Goal: Task Accomplishment & Management: Manage account settings

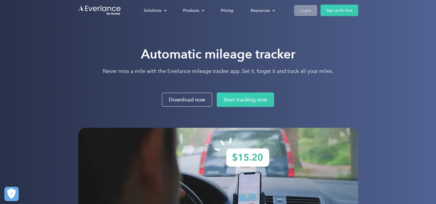
click at [307, 12] on div "Login" at bounding box center [305, 10] width 11 height 7
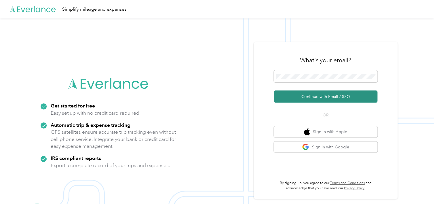
click at [307, 96] on button "Continue with Email / SSO" at bounding box center [326, 96] width 104 height 12
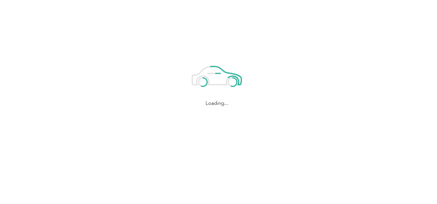
click at [307, 96] on div "Loading..." at bounding box center [217, 81] width 434 height 163
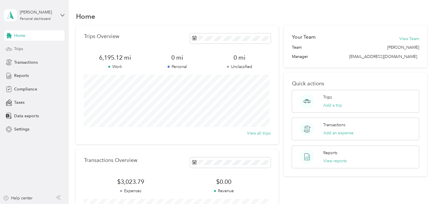
click at [23, 45] on div "Trips" at bounding box center [34, 49] width 60 height 10
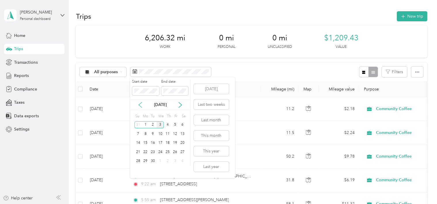
click at [140, 106] on icon at bounding box center [140, 105] width 6 height 6
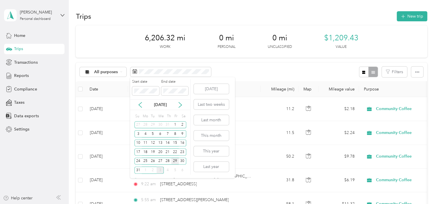
click at [176, 161] on div "29" at bounding box center [174, 161] width 7 height 7
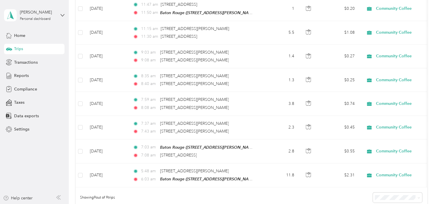
scroll to position [126, 0]
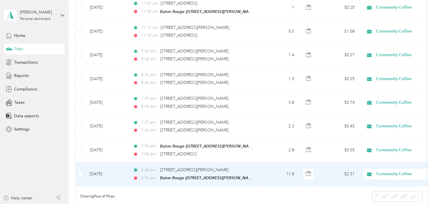
click at [264, 167] on td "11.8" at bounding box center [280, 174] width 38 height 24
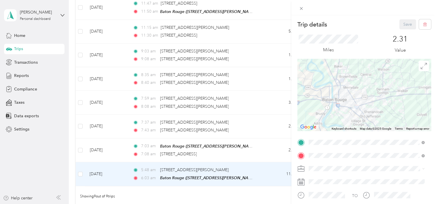
click at [342, 84] on div "Home 14565 Wisteria Lakes Drive, 70818, Baton Rouge, Louisiana, United States" at bounding box center [348, 78] width 58 height 12
click at [403, 26] on button "Save" at bounding box center [408, 24] width 17 height 10
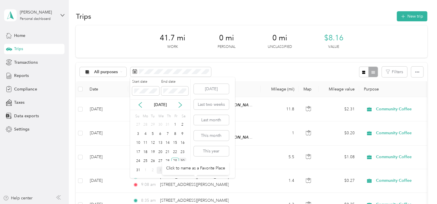
click at [182, 160] on div "30" at bounding box center [182, 161] width 7 height 7
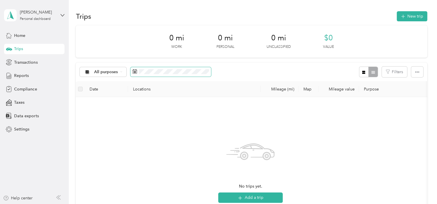
click at [177, 69] on span at bounding box center [170, 72] width 81 height 10
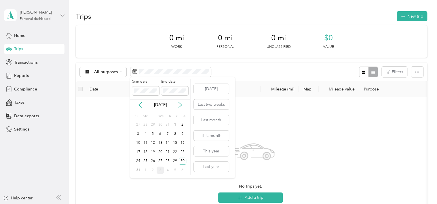
click at [175, 156] on div "22" at bounding box center [174, 151] width 7 height 9
click at [175, 158] on div "29" at bounding box center [174, 161] width 7 height 7
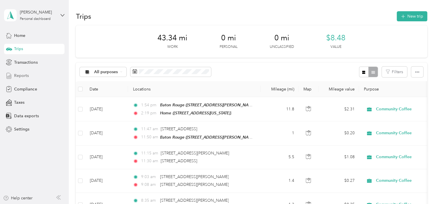
click at [22, 73] on span "Reports" at bounding box center [21, 76] width 15 height 6
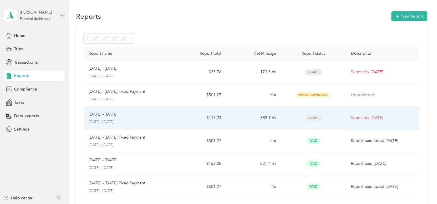
click at [354, 117] on p "Submit by Sep. 4, 2025" at bounding box center [383, 118] width 64 height 6
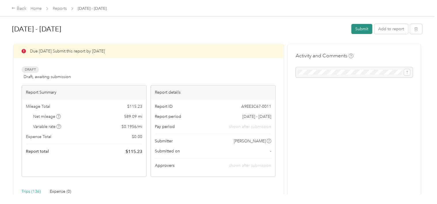
click at [360, 27] on button "Submit" at bounding box center [361, 29] width 21 height 10
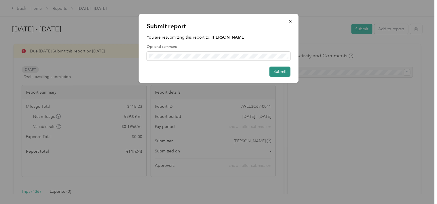
click at [276, 70] on button "Submit" at bounding box center [280, 72] width 21 height 10
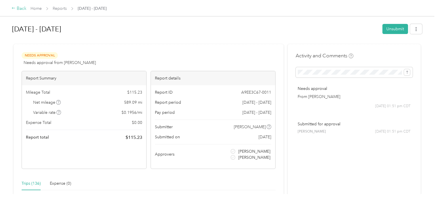
click at [19, 10] on div "Back" at bounding box center [19, 8] width 15 height 7
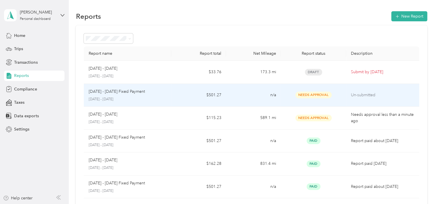
click at [291, 101] on td "Needs Approval" at bounding box center [314, 95] width 66 height 23
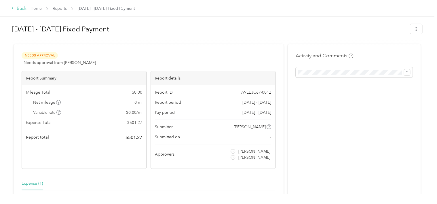
click at [21, 7] on div "Back" at bounding box center [19, 8] width 15 height 7
